Goal: Information Seeking & Learning: Learn about a topic

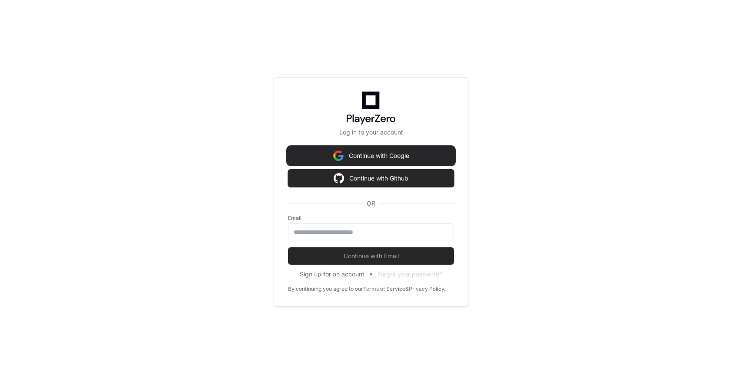
click at [366, 148] on button "Continue with Google" at bounding box center [371, 155] width 166 height 17
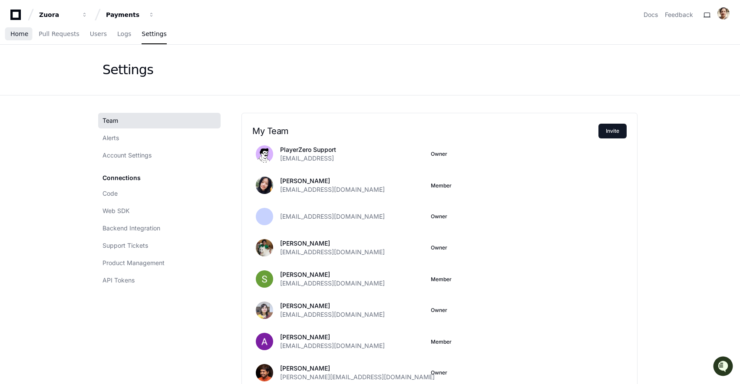
click at [20, 31] on span "Home" at bounding box center [19, 33] width 18 height 5
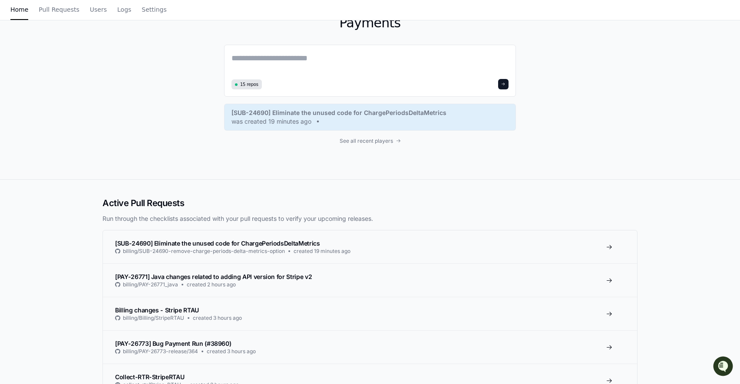
scroll to position [58, 0]
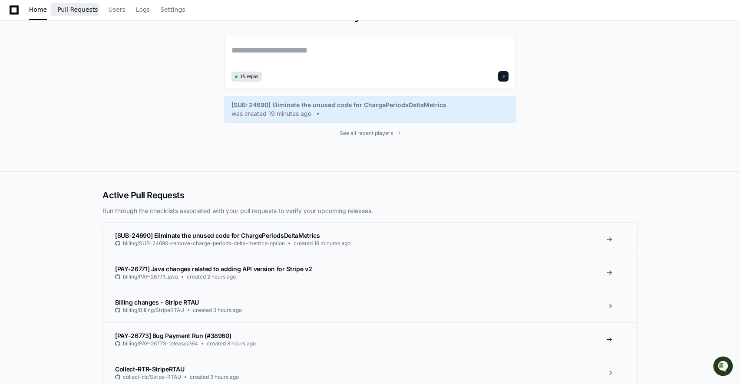
click at [76, 12] on span "Pull Requests" at bounding box center [77, 9] width 40 height 5
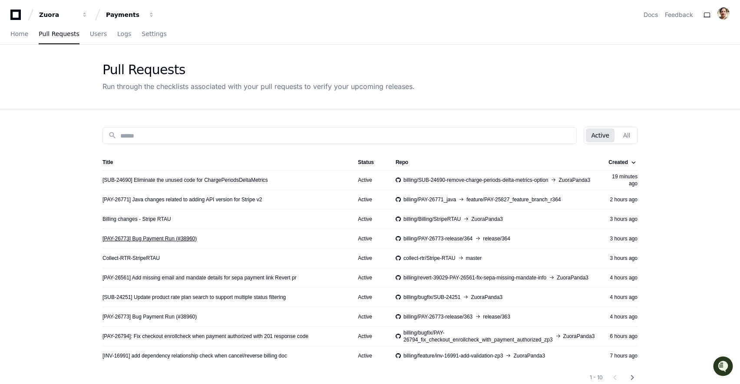
click at [158, 239] on link "[PAY-26773] Bug Payment Run (#38960)" at bounding box center [149, 238] width 94 height 7
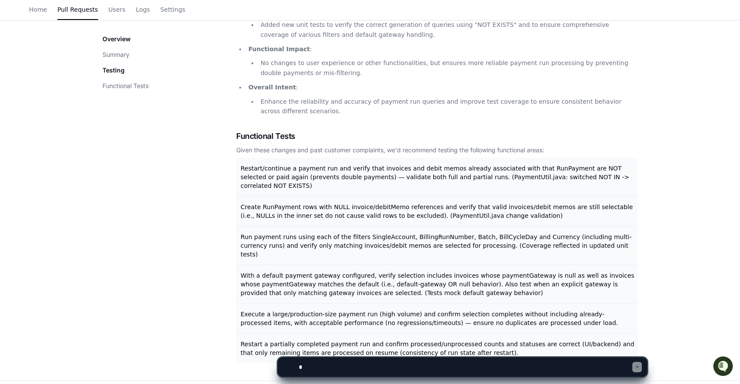
scroll to position [271, 0]
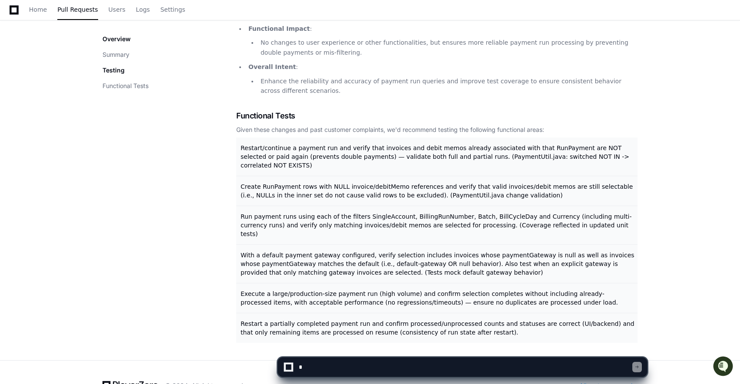
click at [243, 110] on span "Functional Tests" at bounding box center [265, 116] width 59 height 12
drag, startPoint x: 243, startPoint y: 104, endPoint x: 296, endPoint y: 104, distance: 53.0
click at [296, 110] on h2 "Functional Tests" at bounding box center [436, 116] width 401 height 12
click at [215, 166] on div "Overview Summary Testing Functional Tests" at bounding box center [169, 111] width 134 height 464
drag, startPoint x: 285, startPoint y: 358, endPoint x: 159, endPoint y: 250, distance: 166.3
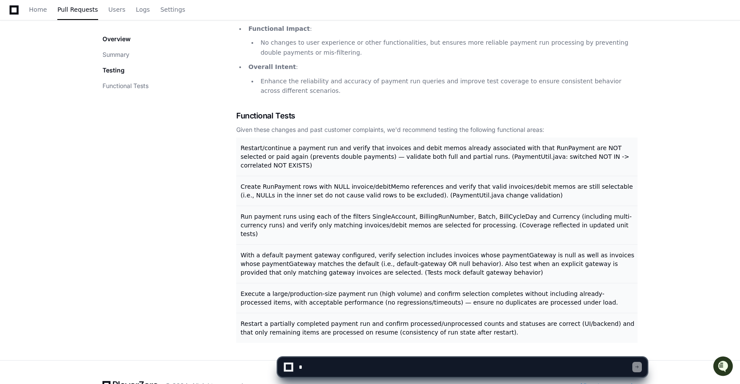
click at [159, 250] on div "Overview Summary Testing Functional Tests Summary SQL Query Logic Update : Repl…" at bounding box center [369, 111] width 535 height 464
click at [246, 378] on div "© 2024. All rights reserved. All systems normal" at bounding box center [369, 386] width 535 height 16
drag, startPoint x: 282, startPoint y: 376, endPoint x: 241, endPoint y: 377, distance: 41.7
click at [241, 377] on div "Zuora Payments Docs Feedback Home Pull Requests Users Logs Settings [PAY-26773]…" at bounding box center [370, 70] width 740 height 683
click at [230, 378] on div "© 2024. All rights reserved." at bounding box center [173, 386] width 142 height 16
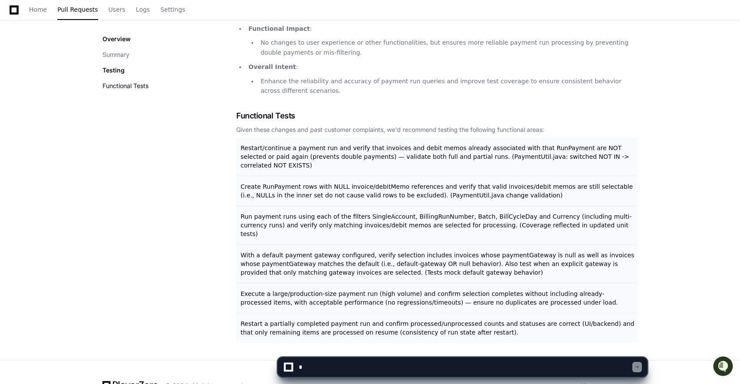
click at [120, 83] on button "Functional Tests" at bounding box center [125, 86] width 46 height 9
click at [127, 86] on button "Functional Tests" at bounding box center [125, 86] width 46 height 9
click at [131, 88] on button "Functional Tests" at bounding box center [125, 86] width 46 height 9
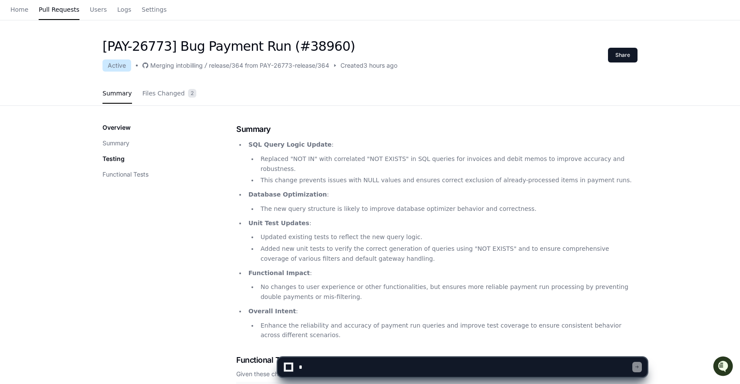
scroll to position [0, 0]
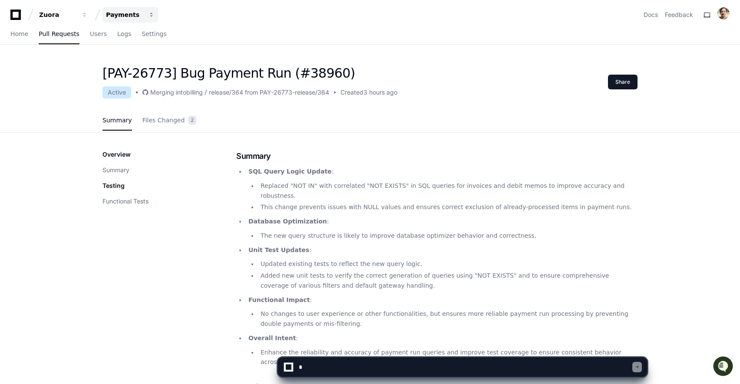
click at [152, 15] on span "button" at bounding box center [152, 15] width 6 height 6
click at [158, 43] on link "Join or create a project" at bounding box center [163, 45] width 111 height 11
click at [177, 123] on span "Files Changed" at bounding box center [163, 120] width 43 height 5
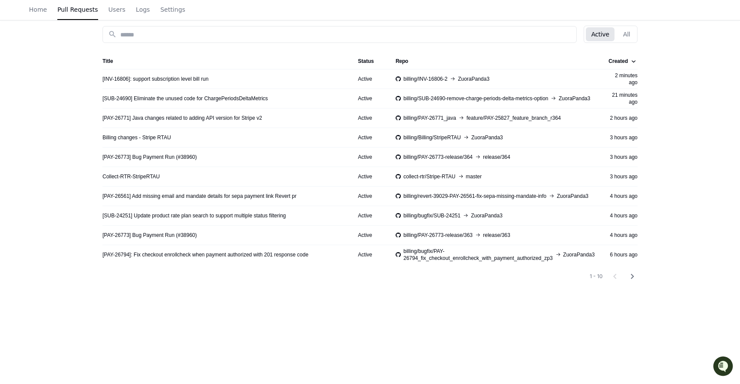
scroll to position [92, 0]
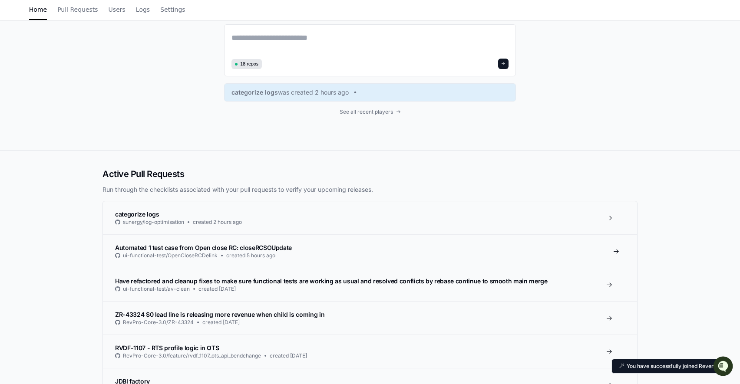
scroll to position [71, 0]
click at [231, 281] on span "Have refactored and cleanup fixes to make sure functional tests are working as …" at bounding box center [331, 280] width 432 height 7
